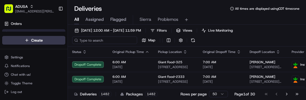
click at [85, 37] on input at bounding box center [104, 41] width 65 height 8
paste input "m715678094"
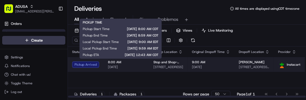
type input "m715678094"
click at [136, 67] on span "[DATE]" at bounding box center [126, 67] width 37 height 4
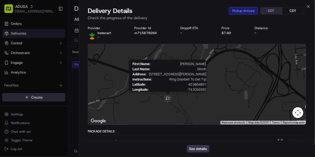
drag, startPoint x: 168, startPoint y: 76, endPoint x: 171, endPoint y: 99, distance: 22.9
click at [171, 99] on img at bounding box center [167, 99] width 9 height 9
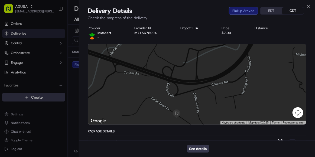
drag, startPoint x: 178, startPoint y: 107, endPoint x: 192, endPoint y: 106, distance: 14.7
click at [192, 100] on div at bounding box center [197, 84] width 218 height 81
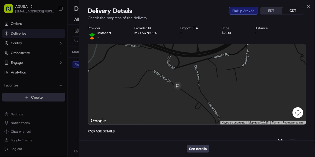
drag, startPoint x: 182, startPoint y: 112, endPoint x: 184, endPoint y: 83, distance: 28.5
click at [184, 83] on div at bounding box center [197, 84] width 218 height 81
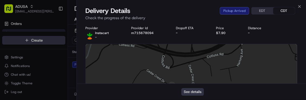
click at [199, 92] on button "See details" at bounding box center [192, 92] width 22 height 8
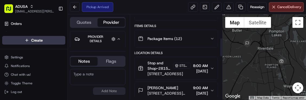
scroll to position [131, 0]
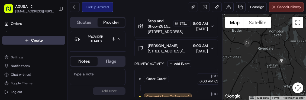
click at [165, 44] on span "[PERSON_NAME]" at bounding box center [163, 45] width 31 height 5
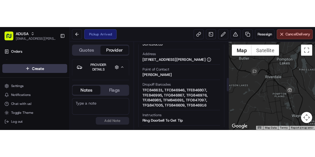
scroll to position [218, 0]
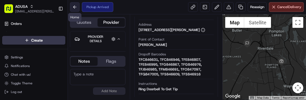
click at [74, 8] on button at bounding box center [75, 7] width 10 height 10
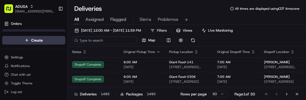
click at [96, 41] on input at bounding box center [104, 41] width 65 height 8
paste input "m712612894"
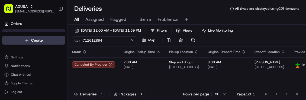
type input "m712612894"
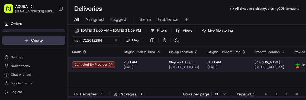
click at [151, 66] on span "[DATE]" at bounding box center [141, 67] width 37 height 4
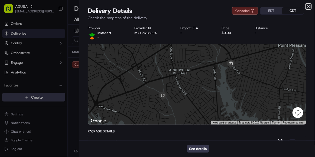
click at [305, 6] on icon "button" at bounding box center [308, 6] width 2 height 2
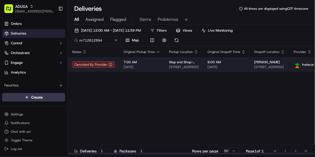
click at [153, 71] on td "7:00 AM 09/16/2025" at bounding box center [141, 64] width 45 height 15
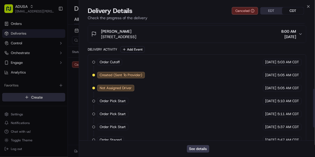
scroll to position [243, 0]
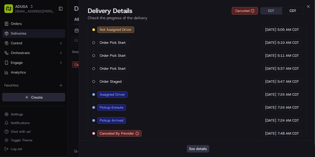
click at [198, 100] on button "See details" at bounding box center [198, 149] width 22 height 8
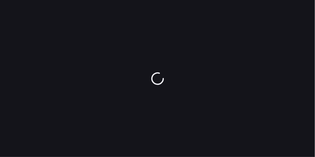
click at [198, 150] on div at bounding box center [157, 78] width 315 height 157
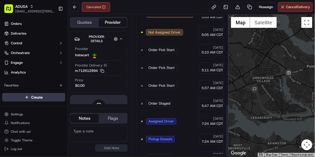
scroll to position [241, 0]
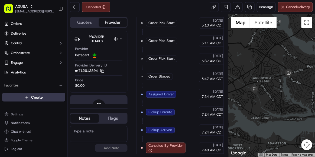
click at [99, 129] on textarea at bounding box center [99, 134] width 58 height 16
type textarea "p"
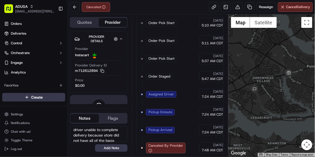
scroll to position [2, 0]
click at [74, 129] on textarea "driver unable to complete delivery because store did not have all of the bags" at bounding box center [99, 134] width 58 height 16
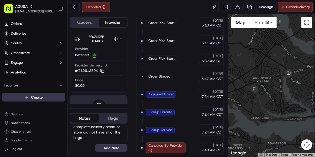
click at [93, 139] on textarea "per driver unable to complete delivery because store did not have all of the ba…" at bounding box center [99, 134] width 58 height 16
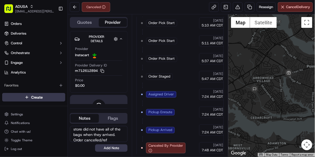
scroll to position [18, 0]
type textarea "per driver unable to complete delivery because store did not have all of the ba…"
click at [116, 150] on button "Add Note" at bounding box center [111, 149] width 32 height 8
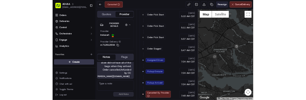
scroll to position [0, 0]
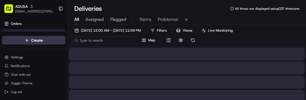
click at [99, 43] on input at bounding box center [104, 41] width 65 height 8
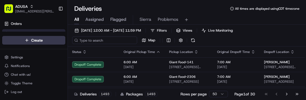
paste input "m702838304"
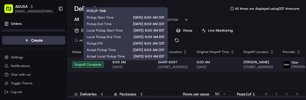
click at [135, 68] on span "[DATE]" at bounding box center [130, 67] width 37 height 4
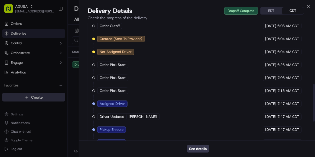
scroll to position [193, 0]
click at [305, 6] on icon "button" at bounding box center [308, 6] width 2 height 2
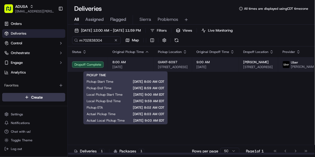
click at [131, 69] on span "[DATE]" at bounding box center [130, 67] width 37 height 4
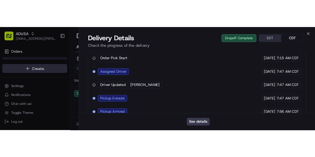
scroll to position [0, 0]
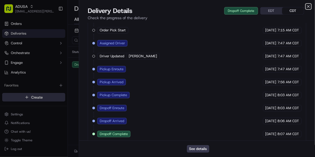
click at [305, 5] on icon "button" at bounding box center [308, 6] width 4 height 4
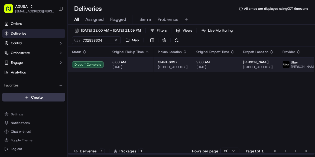
click at [138, 70] on td "8:00 AM 09/16/2025" at bounding box center [130, 64] width 45 height 15
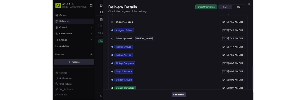
scroll to position [254, 0]
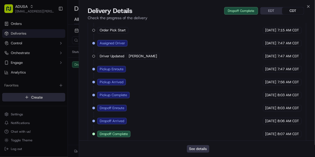
click at [203, 100] on button "See details" at bounding box center [198, 149] width 22 height 8
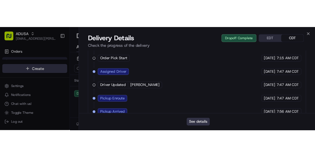
scroll to position [0, 0]
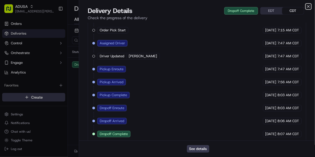
click at [305, 6] on icon "button" at bounding box center [308, 6] width 4 height 4
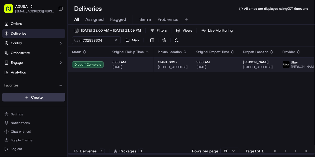
click at [219, 64] on span "9:00 AM" at bounding box center [215, 62] width 38 height 4
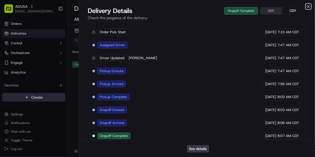
click at [305, 6] on icon "button" at bounding box center [308, 6] width 4 height 4
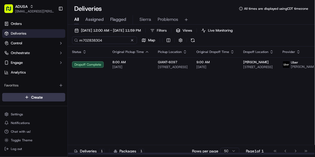
drag, startPoint x: 110, startPoint y: 40, endPoint x: 67, endPoint y: 49, distance: 44.8
click at [67, 49] on div "ADUSA sierra.centeno@adusa.com Toggle Sidebar Orders Deliveries Control Orchest…" at bounding box center [157, 78] width 315 height 157
paste input "11500127"
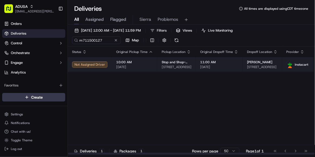
click at [141, 64] on span "10:00 AM" at bounding box center [134, 62] width 37 height 4
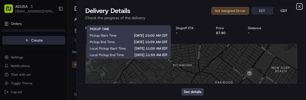
click at [298, 7] on icon "button" at bounding box center [299, 6] width 2 height 2
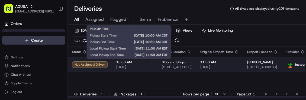
click at [138, 66] on span "[DATE]" at bounding box center [134, 67] width 37 height 4
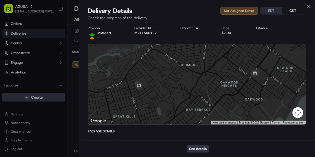
click at [201, 100] on button "See details" at bounding box center [198, 149] width 22 height 8
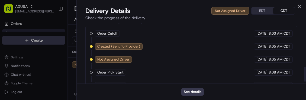
scroll to position [187, 0]
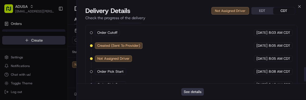
click at [193, 90] on button "See details" at bounding box center [192, 92] width 22 height 8
click at [299, 6] on icon "button" at bounding box center [299, 6] width 2 height 2
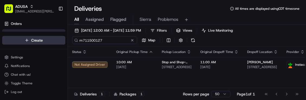
drag, startPoint x: 106, startPoint y: 40, endPoint x: 54, endPoint y: 39, distance: 52.3
click at [54, 39] on div "ADUSA sierra.centeno@adusa.com Toggle Sidebar Orders Deliveries Control Orchest…" at bounding box center [153, 50] width 306 height 100
paste input "02838304"
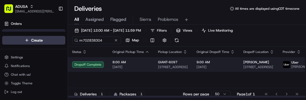
click at [136, 69] on span "[DATE]" at bounding box center [130, 67] width 37 height 4
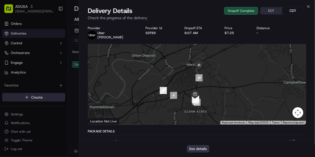
click at [201, 100] on button "See details" at bounding box center [198, 149] width 22 height 8
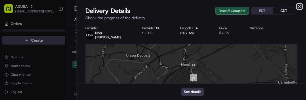
click at [299, 5] on icon "button" at bounding box center [299, 6] width 4 height 4
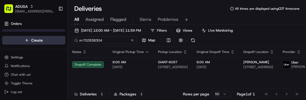
drag, startPoint x: 109, startPoint y: 40, endPoint x: 42, endPoint y: 42, distance: 66.9
click at [42, 42] on div "ADUSA sierra.centeno@adusa.com Toggle Sidebar Orders Deliveries Control Orchest…" at bounding box center [153, 50] width 306 height 100
paste input "7718000"
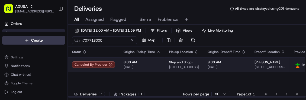
type input "m707718000"
click at [149, 65] on span "09/16/2025" at bounding box center [141, 67] width 37 height 4
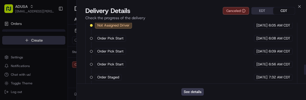
scroll to position [300, 0]
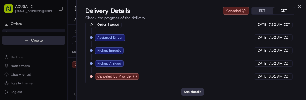
click at [192, 93] on button "See details" at bounding box center [192, 92] width 22 height 8
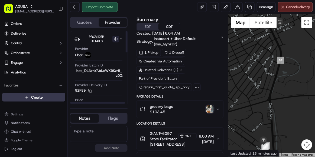
click at [116, 38] on button "button" at bounding box center [115, 39] width 7 height 7
click at [203, 23] on div "Summary EDT CDT" at bounding box center [179, 24] width 87 height 14
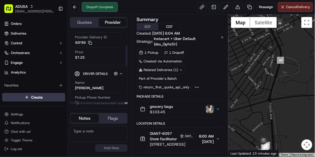
scroll to position [48, 0]
click at [121, 72] on icon "button" at bounding box center [121, 74] width 4 height 4
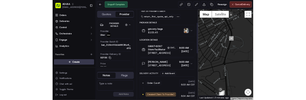
scroll to position [56, 0]
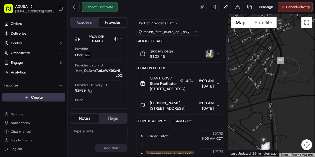
click at [221, 48] on button "grocery bags $103.45" at bounding box center [180, 53] width 87 height 17
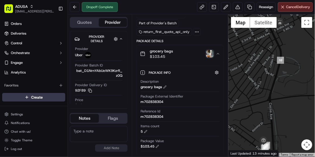
click at [207, 50] on img "button" at bounding box center [210, 54] width 8 height 8
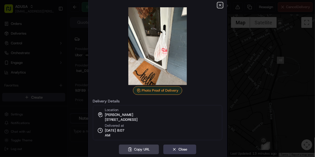
click at [219, 7] on icon "button" at bounding box center [220, 5] width 4 height 4
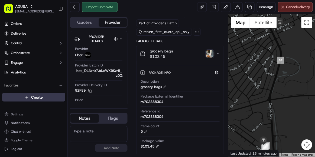
click at [210, 50] on img "button" at bounding box center [210, 54] width 8 height 8
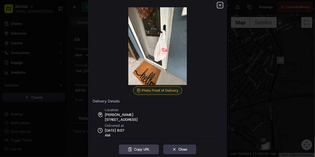
click at [220, 5] on icon "button" at bounding box center [220, 5] width 4 height 4
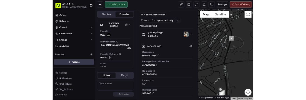
scroll to position [0, 0]
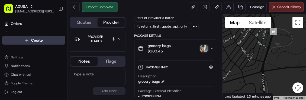
click at [92, 75] on textarea at bounding box center [98, 77] width 56 height 16
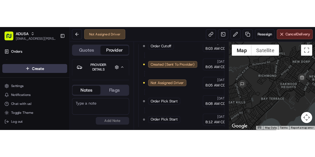
scroll to position [108, 0]
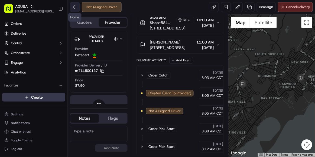
click at [75, 4] on button at bounding box center [75, 7] width 10 height 10
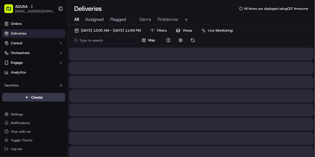
click at [96, 39] on input at bounding box center [104, 41] width 65 height 8
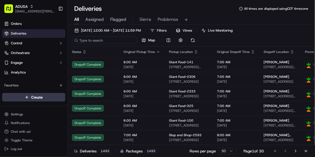
paste input "m712612894"
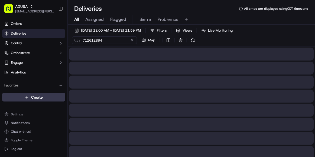
type input "m712612894"
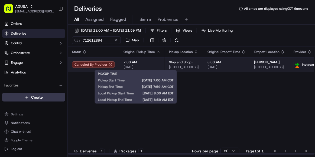
click at [153, 63] on span "7:00 AM" at bounding box center [141, 62] width 37 height 4
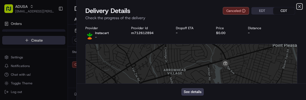
click at [299, 5] on icon "button" at bounding box center [299, 6] width 4 height 4
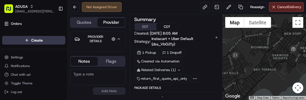
click at [95, 73] on textarea at bounding box center [98, 77] width 56 height 16
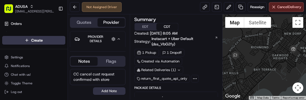
type textarea "CC cancel cust request confirmed with store"
click at [112, 92] on button "Add Note" at bounding box center [109, 91] width 32 height 8
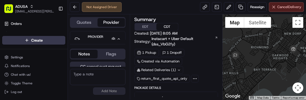
scroll to position [14, 0]
